Goal: Task Accomplishment & Management: Use online tool/utility

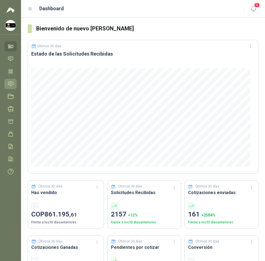
click at [11, 84] on icon at bounding box center [11, 84] width 6 height 6
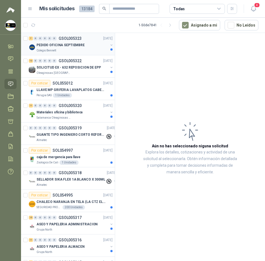
click at [81, 50] on div "Colegio Bennett" at bounding box center [72, 50] width 72 height 4
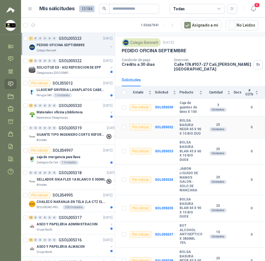
scroll to position [21, 0]
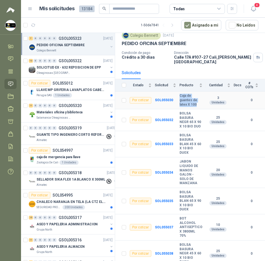
drag, startPoint x: 180, startPoint y: 92, endPoint x: 196, endPoint y: 102, distance: 18.9
click at [196, 102] on tr "Por cotizar SOL055030 Caja de guantes de latex X 100 3 Unidades 0" at bounding box center [190, 101] width 150 height 18
copy tr "Caja de guantes de latex X 100"
click at [163, 98] on b "SOL055030" at bounding box center [164, 100] width 18 height 4
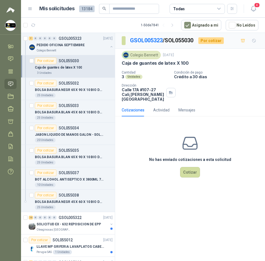
click at [239, 192] on div "GSOL005323 / SOL055030 Por cotizar Colegio [PERSON_NAME] [DATE] Caja de guantes…" at bounding box center [190, 148] width 150 height 230
click at [189, 174] on button "Cotizar" at bounding box center [190, 172] width 20 height 11
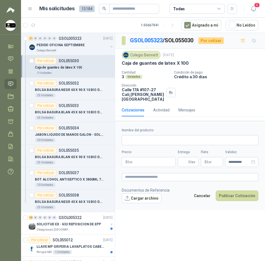
click at [145, 54] on div "Colegio Bennett" at bounding box center [141, 55] width 39 height 8
copy div "Colegio Bennett"
click at [150, 39] on link "GSOL005323" at bounding box center [146, 40] width 33 height 7
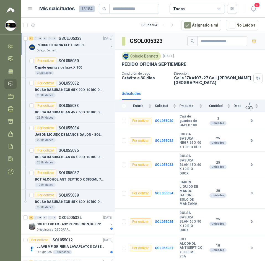
click at [151, 41] on h3 "GSOL005323" at bounding box center [146, 41] width 33 height 9
copy h3 "GSOL005323"
click at [163, 114] on td "SOL055030" at bounding box center [167, 121] width 24 height 18
click at [162, 119] on b "SOL055030" at bounding box center [164, 121] width 18 height 4
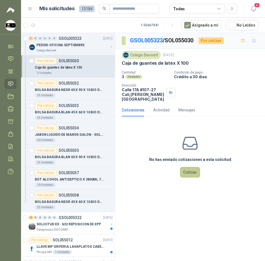
click at [190, 173] on button "Cotizar" at bounding box center [190, 172] width 20 height 11
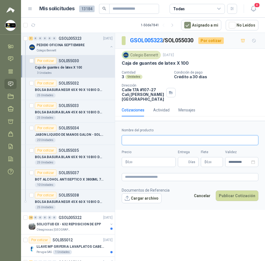
click at [177, 141] on input "Nombre del producto" at bounding box center [190, 140] width 137 height 10
paste input "**********"
type input "**********"
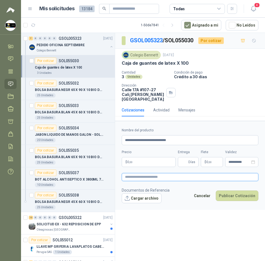
click at [141, 181] on textarea at bounding box center [190, 177] width 137 height 8
paste textarea "**********"
type textarea "**********"
click at [147, 164] on body "[PERSON_NAME] Soluciones Industriales D&D Inicio Chat Tareas Solicitudes Licita…" at bounding box center [132, 130] width 265 height 261
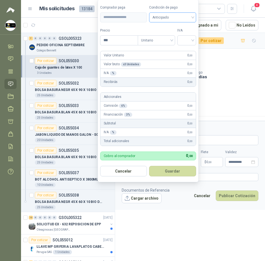
drag, startPoint x: 179, startPoint y: 12, endPoint x: 177, endPoint y: 19, distance: 6.9
click at [179, 15] on div "Anticipado" at bounding box center [172, 17] width 47 height 10
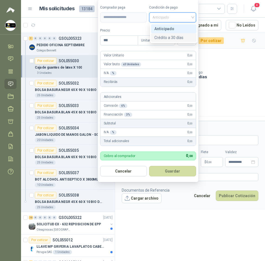
click at [177, 38] on div "Crédito a 30 días" at bounding box center [173, 38] width 39 height 6
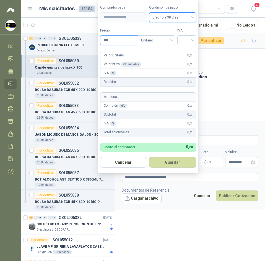
click at [110, 40] on input "***" at bounding box center [118, 40] width 37 height 9
type input "********"
drag, startPoint x: 199, startPoint y: 38, endPoint x: 193, endPoint y: 43, distance: 7.9
click at [199, 38] on form "**********" at bounding box center [148, 86] width 101 height 174
click at [193, 43] on input "search" at bounding box center [187, 40] width 12 height 8
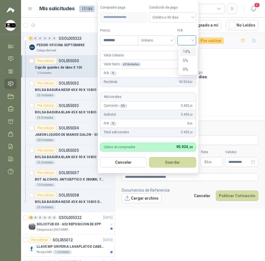
click at [191, 52] on div "19%" at bounding box center [188, 52] width 10 height 6
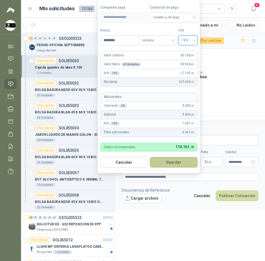
click at [176, 160] on button "Guardar" at bounding box center [174, 162] width 48 height 11
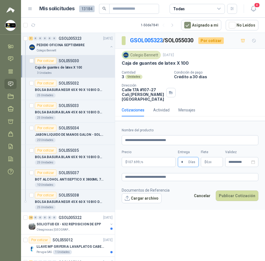
type input "*"
click at [212, 161] on p "$ 0 ,00" at bounding box center [212, 162] width 22 height 10
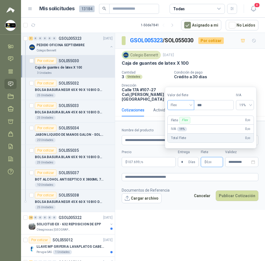
click at [187, 102] on span "Flex" at bounding box center [181, 105] width 20 height 8
click at [182, 126] on div "Incluido" at bounding box center [181, 125] width 19 height 6
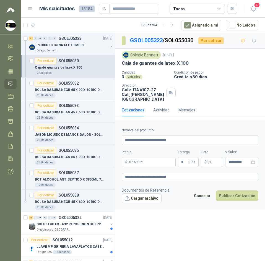
click at [207, 74] on p "Condición de pago" at bounding box center [218, 73] width 89 height 4
click at [210, 161] on span ",00" at bounding box center [209, 162] width 3 height 3
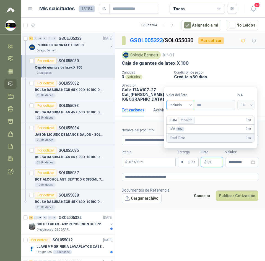
click at [184, 105] on span "Incluido" at bounding box center [179, 105] width 21 height 8
click at [183, 127] on div "Incluido" at bounding box center [181, 125] width 20 height 6
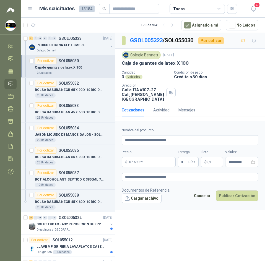
click at [236, 77] on p "Crédito a 30 días" at bounding box center [218, 76] width 89 height 5
click at [241, 195] on button "Publicar Cotización" at bounding box center [237, 196] width 43 height 11
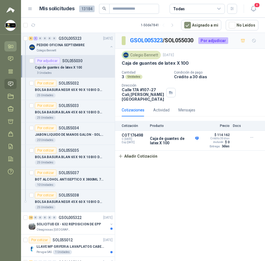
click at [11, 41] on link "Inicio" at bounding box center [10, 46] width 12 height 10
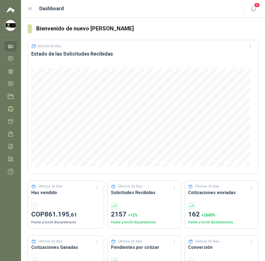
click at [257, 14] on header "Dashboard 4" at bounding box center [143, 9] width 244 height 18
click at [257, 11] on button "4" at bounding box center [253, 9] width 10 height 10
click at [14, 86] on icon at bounding box center [11, 84] width 6 height 6
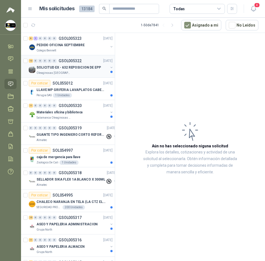
click at [91, 67] on p "SOLICITUD EX - 632 REPOSICION DE EPP" at bounding box center [68, 67] width 64 height 5
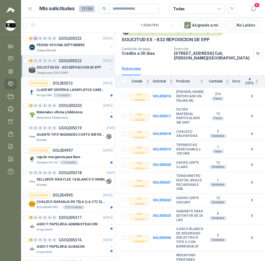
scroll to position [28, 0]
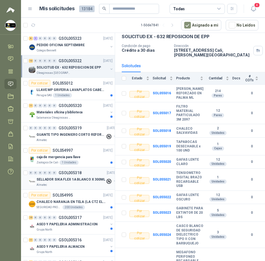
click at [83, 182] on p "SELLADOR SIKA FLEX 1A BLANCO X 300ML" at bounding box center [70, 179] width 69 height 5
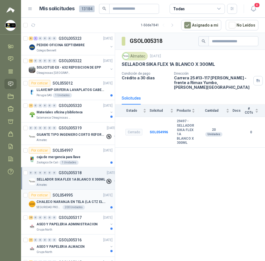
click at [90, 201] on p "CHALECO NARANJA EN TELA (LA CTZ ELEGIDA DEBE ENVIAR MUESTRA)" at bounding box center [70, 201] width 69 height 5
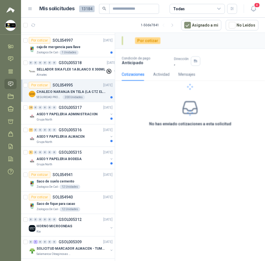
scroll to position [111, 0]
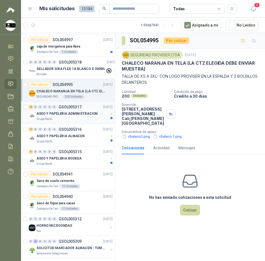
click at [88, 114] on p "ASEO Y PAPELERIA ADMINISTRACION" at bounding box center [66, 113] width 61 height 5
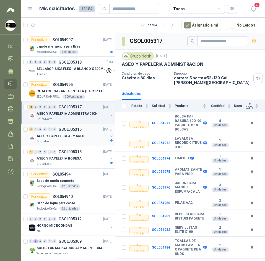
click at [71, 142] on div "Grupo North" at bounding box center [72, 141] width 72 height 4
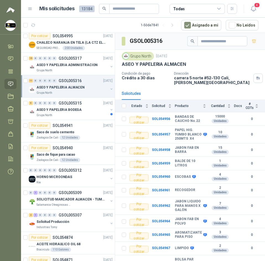
scroll to position [221, 0]
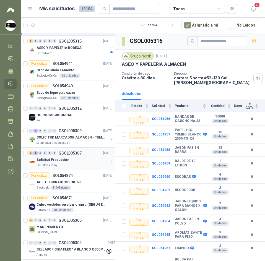
click at [88, 161] on div "Solicitud Producción" at bounding box center [72, 159] width 72 height 7
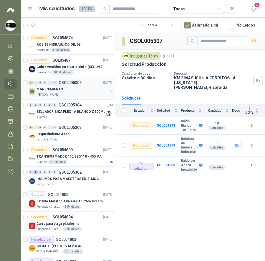
scroll to position [359, 0]
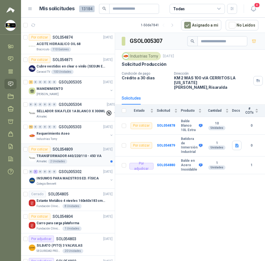
click at [87, 157] on p "TRANSFORMADOR 440/220/110 - 45O VA" at bounding box center [68, 155] width 65 height 5
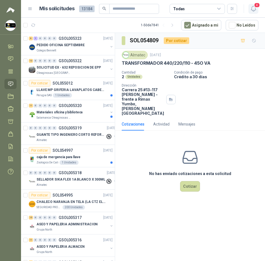
click at [252, 12] on icon "button" at bounding box center [253, 8] width 7 height 7
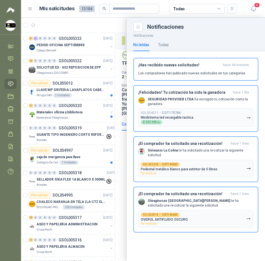
click at [85, 19] on div at bounding box center [143, 139] width 244 height 243
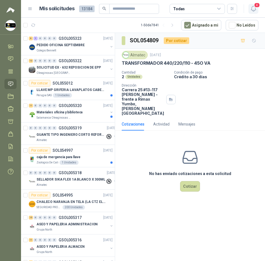
click at [252, 12] on button "4" at bounding box center [253, 9] width 10 height 10
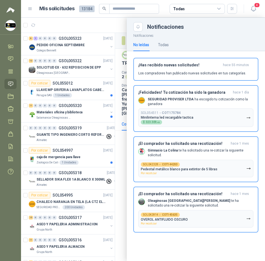
click at [107, 19] on div at bounding box center [143, 139] width 244 height 243
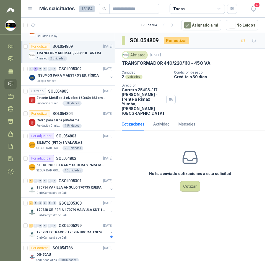
scroll to position [470, 0]
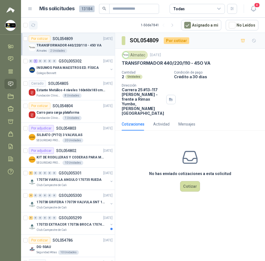
click at [34, 26] on icon "button" at bounding box center [33, 25] width 5 height 5
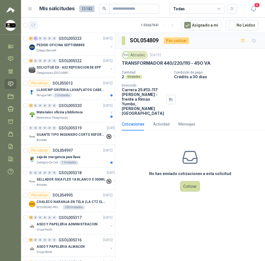
click at [32, 24] on icon "button" at bounding box center [33, 25] width 5 height 5
